Goal: Task Accomplishment & Management: Use online tool/utility

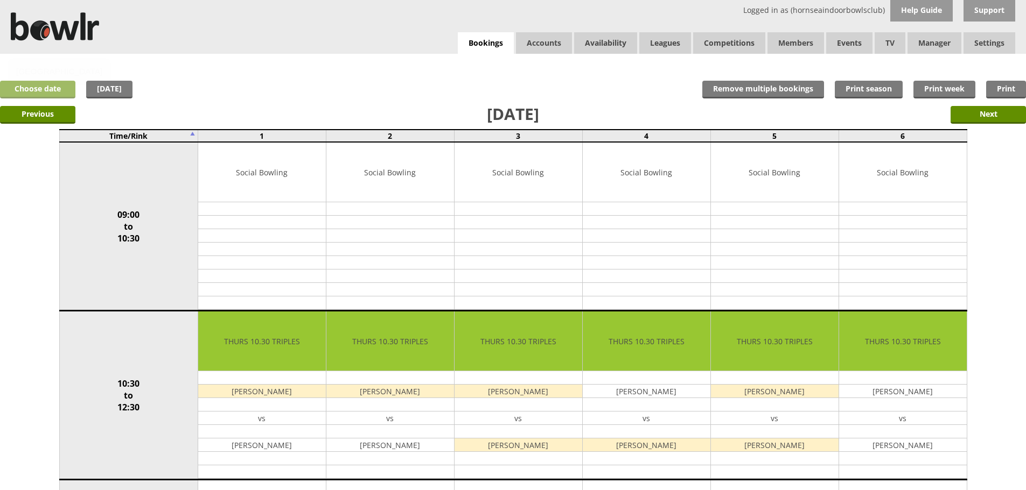
drag, startPoint x: 0, startPoint y: 0, endPoint x: 29, endPoint y: 88, distance: 92.8
click at [29, 88] on link "Choose date" at bounding box center [37, 90] width 75 height 18
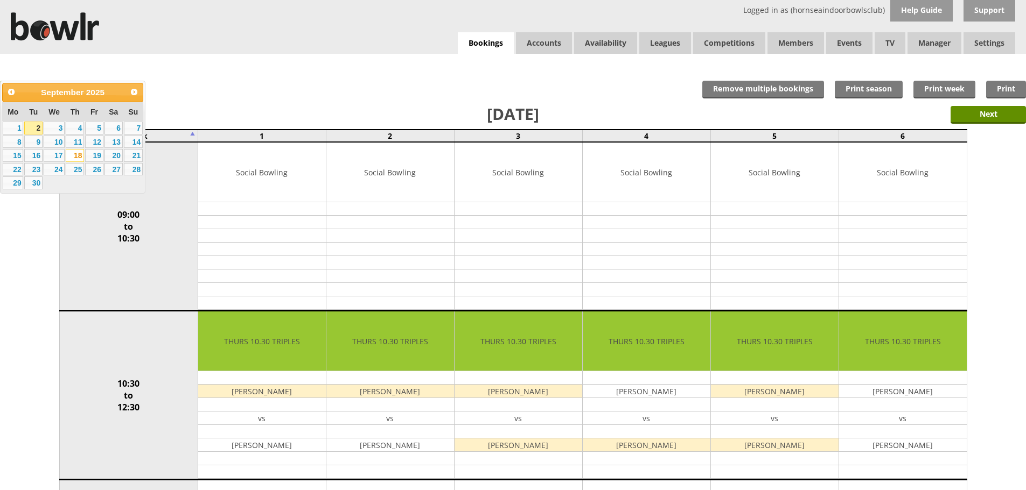
click at [33, 129] on link "2" at bounding box center [33, 128] width 18 height 13
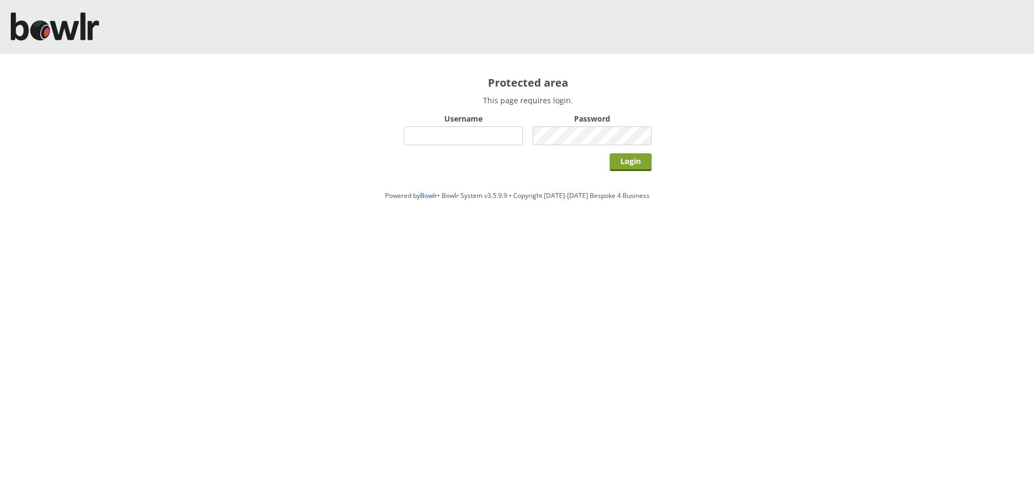
type input "hornseaindoorbowlsclub"
click at [628, 159] on input "Login" at bounding box center [630, 162] width 42 height 18
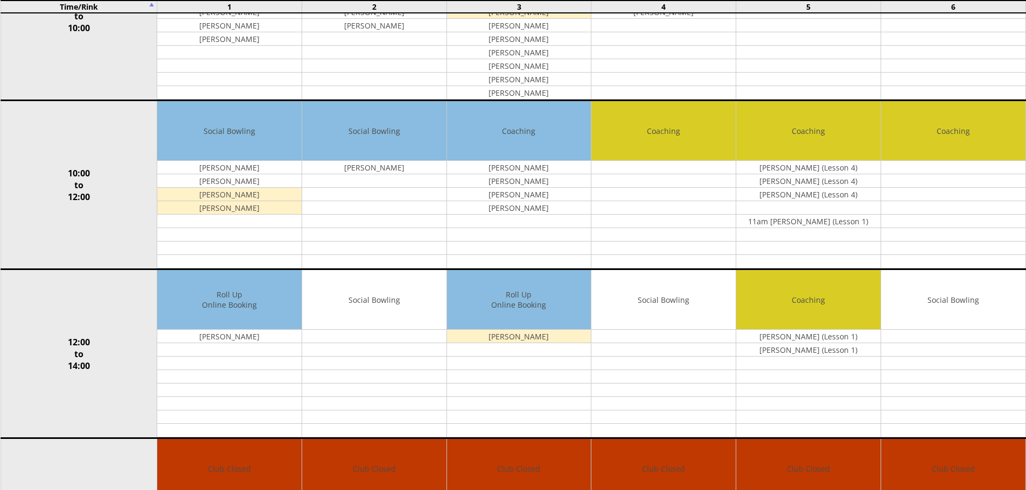
scroll to position [205, 0]
